Goal: Find contact information: Find contact information

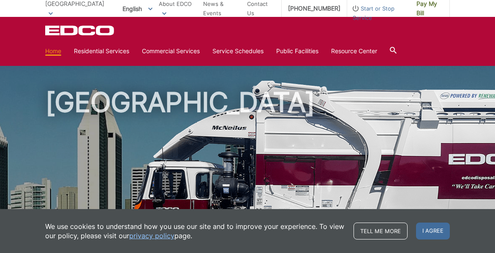
scroll to position [169, 0]
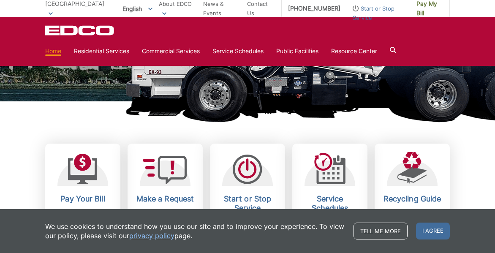
click at [163, 184] on icon at bounding box center [165, 170] width 44 height 28
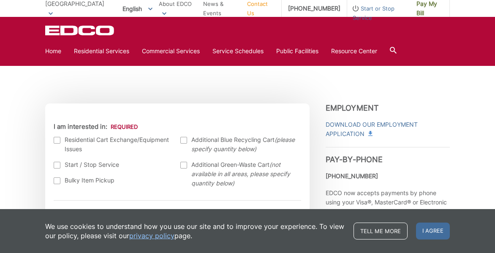
scroll to position [211, 0]
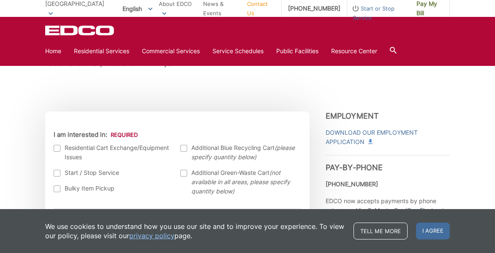
click at [58, 150] on div at bounding box center [57, 148] width 7 height 7
click at [0, 0] on input "I am interested in:" at bounding box center [0, 0] width 0 height 0
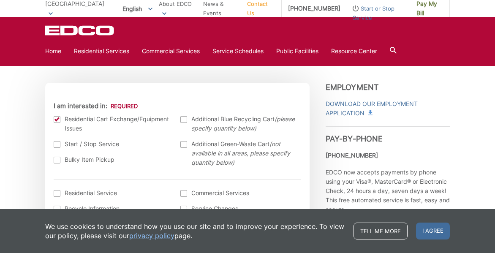
scroll to position [254, 0]
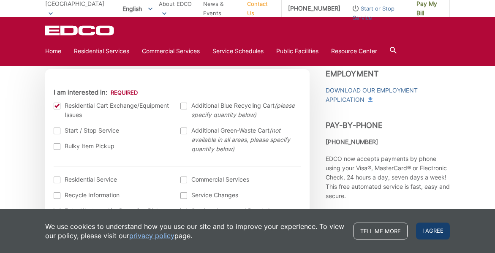
click at [423, 229] on span "I agree" at bounding box center [433, 231] width 34 height 17
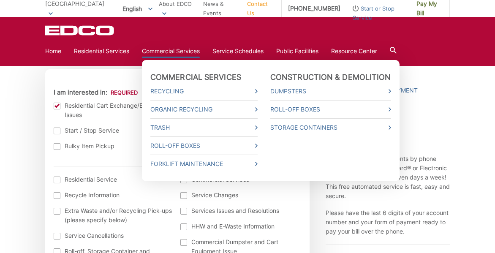
click at [169, 53] on link "Commercial Services" at bounding box center [171, 50] width 58 height 9
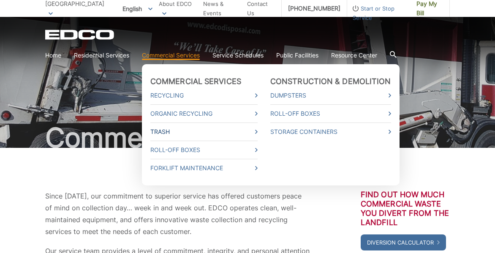
click at [157, 131] on link "Trash" at bounding box center [203, 131] width 107 height 9
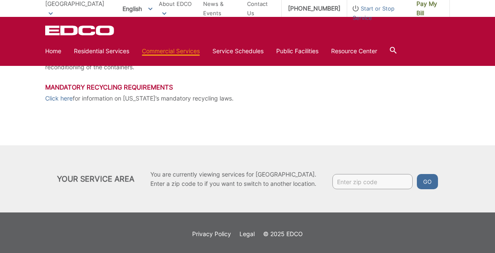
scroll to position [232, 0]
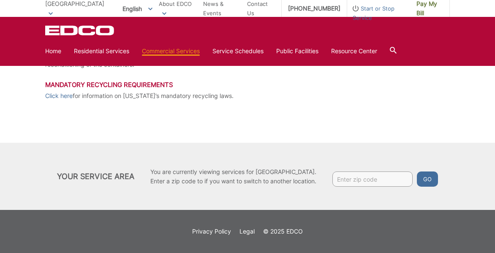
click at [378, 183] on input "Enter zip code" at bounding box center [373, 179] width 80 height 15
type input "92128"
click at [433, 177] on button "Go" at bounding box center [427, 179] width 21 height 15
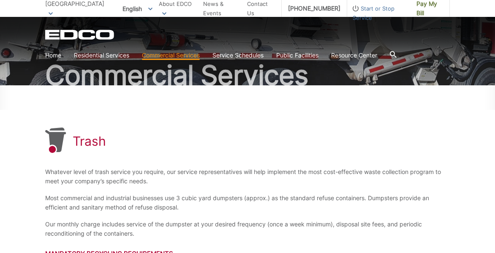
scroll to position [105, 0]
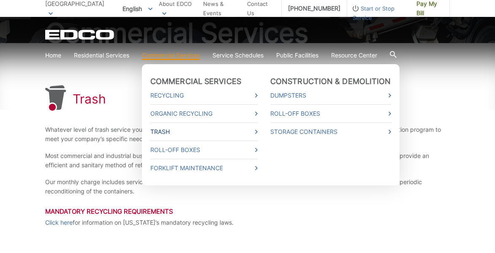
click at [165, 134] on link "Trash" at bounding box center [203, 131] width 107 height 9
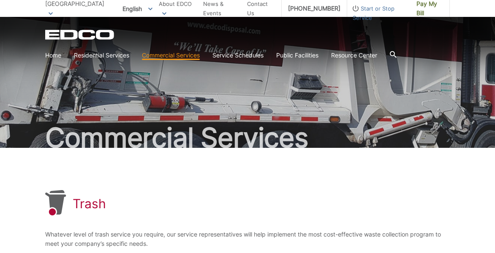
scroll to position [42, 0]
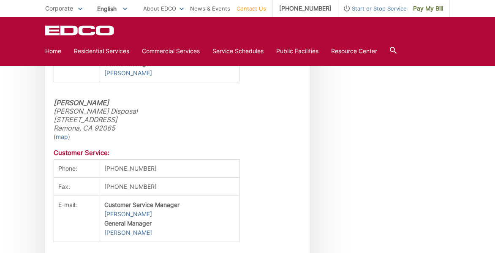
scroll to position [1310, 0]
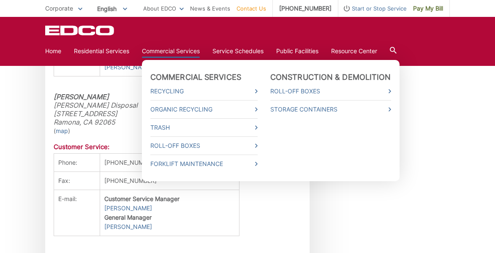
click at [172, 50] on link "Commercial Services" at bounding box center [171, 50] width 58 height 9
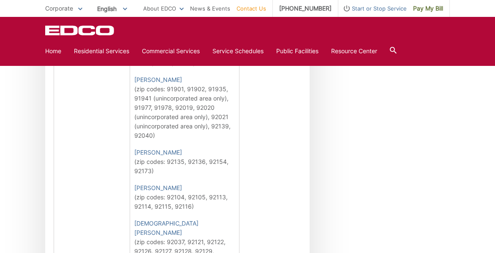
scroll to position [549, 0]
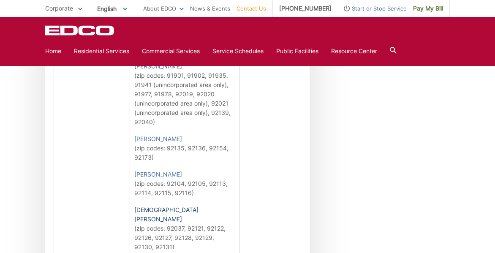
click at [134, 205] on link "[DEMOGRAPHIC_DATA][PERSON_NAME]" at bounding box center [184, 214] width 100 height 19
click at [144, 205] on link "[DEMOGRAPHIC_DATA][PERSON_NAME]" at bounding box center [184, 214] width 100 height 19
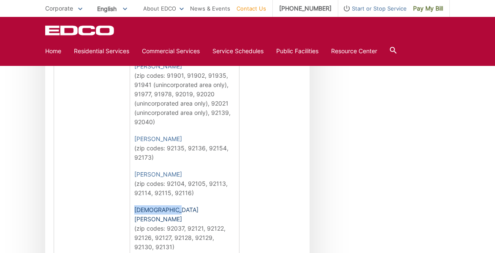
drag, startPoint x: 156, startPoint y: 199, endPoint x: 121, endPoint y: 200, distance: 35.5
click at [134, 205] on link "[DEMOGRAPHIC_DATA][PERSON_NAME]" at bounding box center [184, 214] width 100 height 19
copy link "[DEMOGRAPHIC_DATA][PERSON_NAME]"
click at [187, 194] on td "General Manager [PERSON_NAME] Commercial Service Sales Representatives [PERSON_…" at bounding box center [184, 98] width 109 height 317
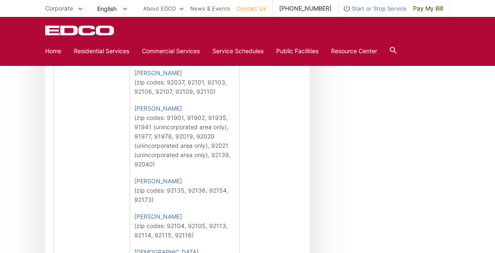
scroll to position [423, 0]
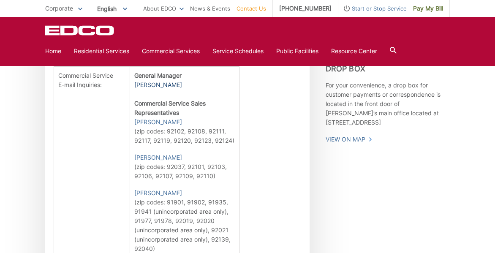
click at [150, 90] on link "[PERSON_NAME]" at bounding box center [158, 84] width 48 height 9
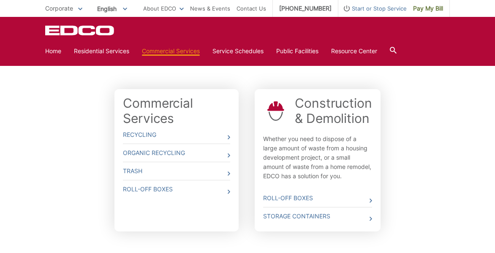
scroll to position [254, 0]
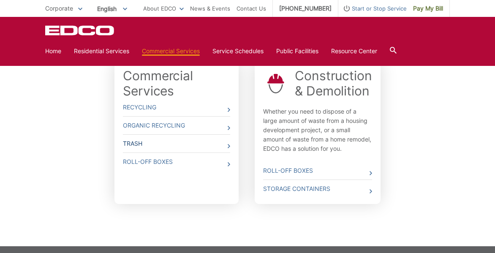
click at [145, 144] on link "Trash" at bounding box center [176, 144] width 107 height 18
